Goal: Information Seeking & Learning: Learn about a topic

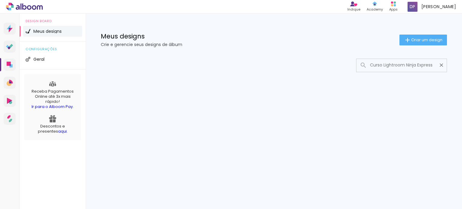
type input "Curso Lightroom Ninja Express"
type paper-input "Curso Lightroom Ninja Express"
click at [19, 9] on icon at bounding box center [18, 7] width 4 height 5
click at [376, 10] on div "Academy" at bounding box center [375, 9] width 16 height 5
